Goal: Navigation & Orientation: Find specific page/section

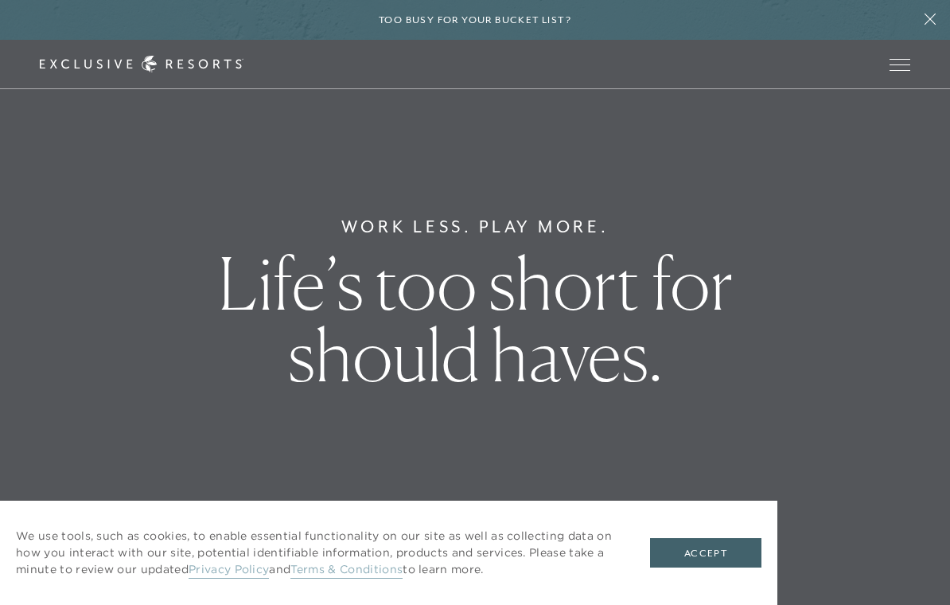
click at [903, 33] on div "Too busy for your bucket list?" at bounding box center [475, 20] width 950 height 40
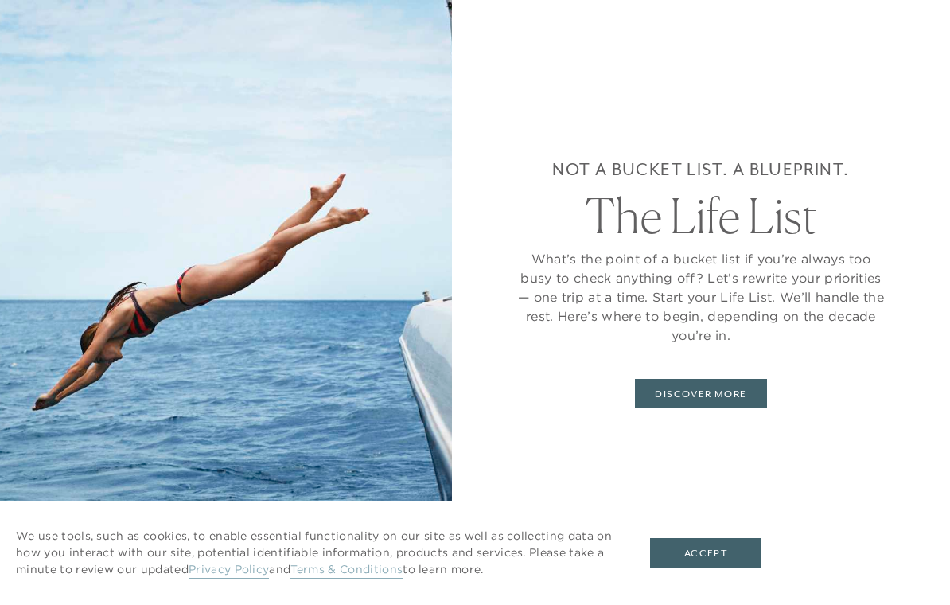
click at [352, 240] on img at bounding box center [226, 302] width 452 height 605
click at [365, 391] on img at bounding box center [226, 302] width 452 height 605
click at [737, 549] on button "Accept" at bounding box center [705, 553] width 111 height 30
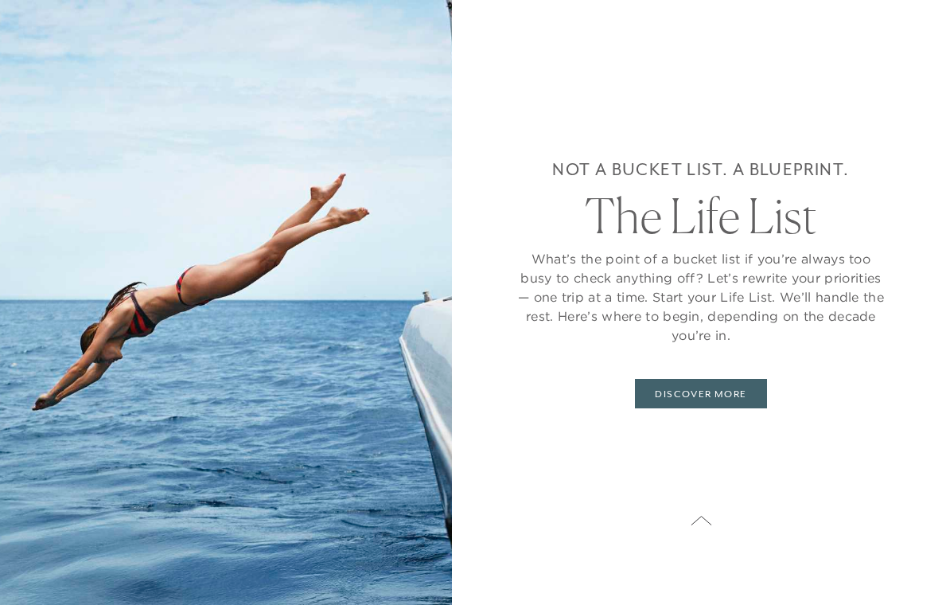
click at [901, 42] on div "Not a bucket list. A blueprint. The Life List What’s the point of a bucket list…" at bounding box center [701, 302] width 498 height 605
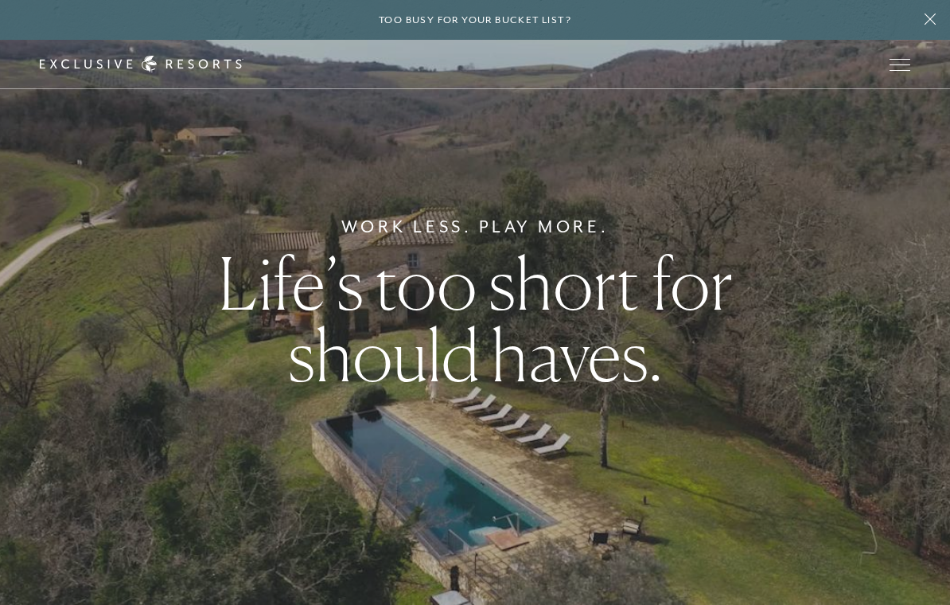
click at [910, 65] on button "Open navigation" at bounding box center [899, 64] width 21 height 11
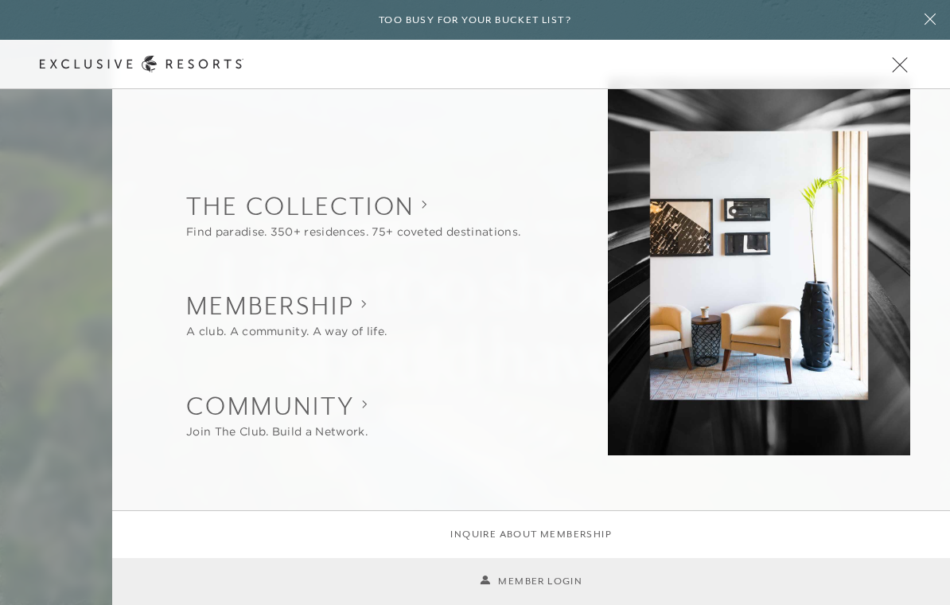
click at [578, 580] on link "Member Login" at bounding box center [531, 581] width 103 height 15
